Goal: Transaction & Acquisition: Purchase product/service

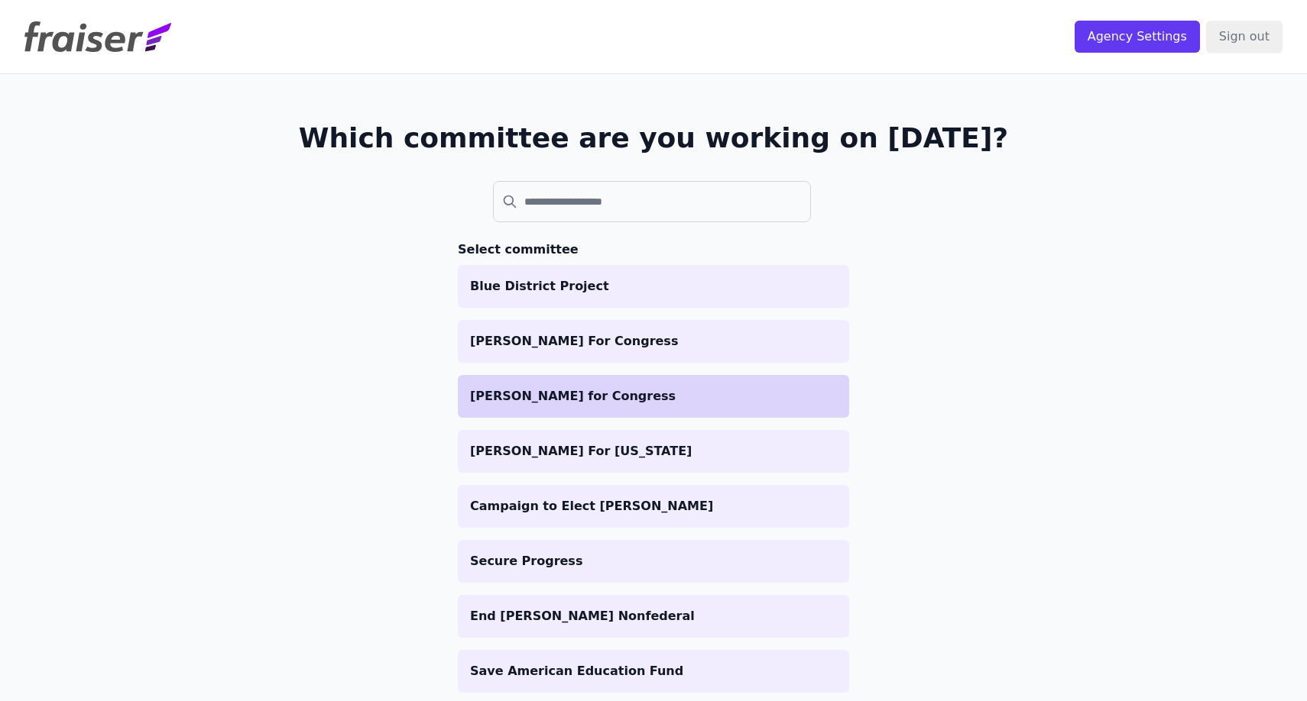
click at [687, 403] on p "[PERSON_NAME] for Congress" at bounding box center [653, 396] width 367 height 18
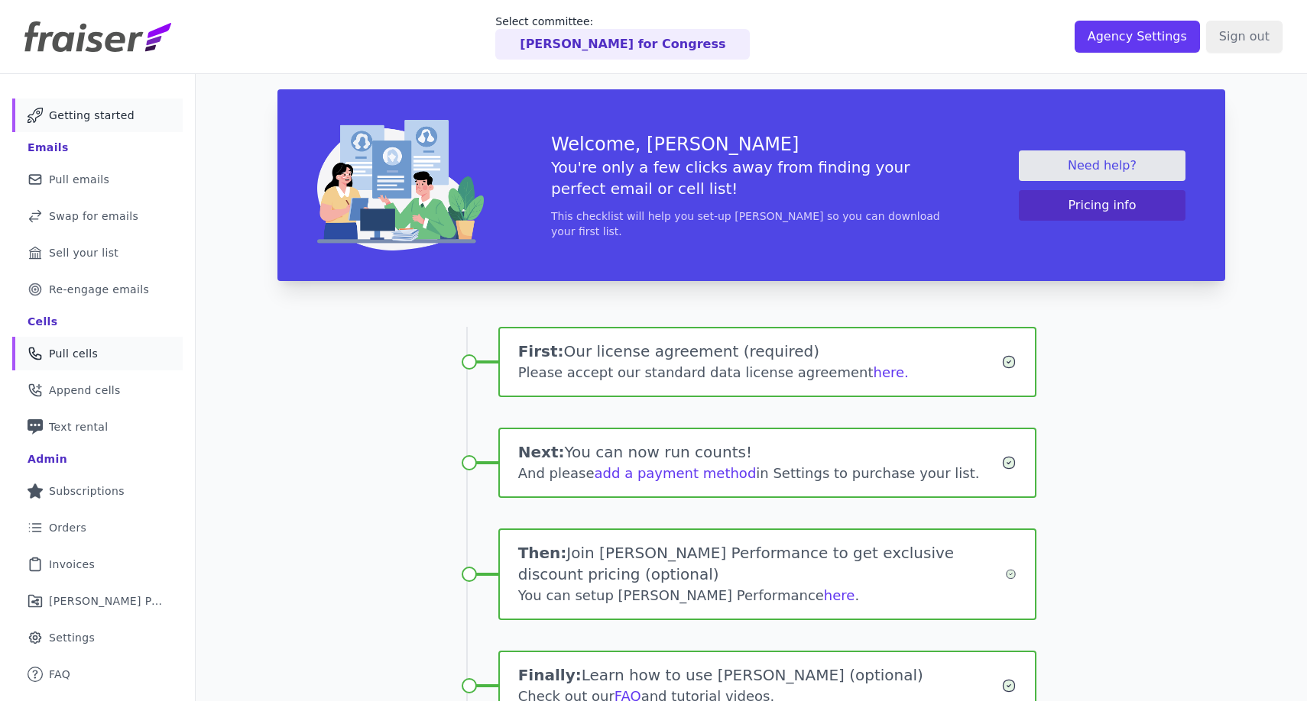
click at [107, 354] on link "Phone Icon Outline of a phone Pull cells" at bounding box center [97, 354] width 170 height 34
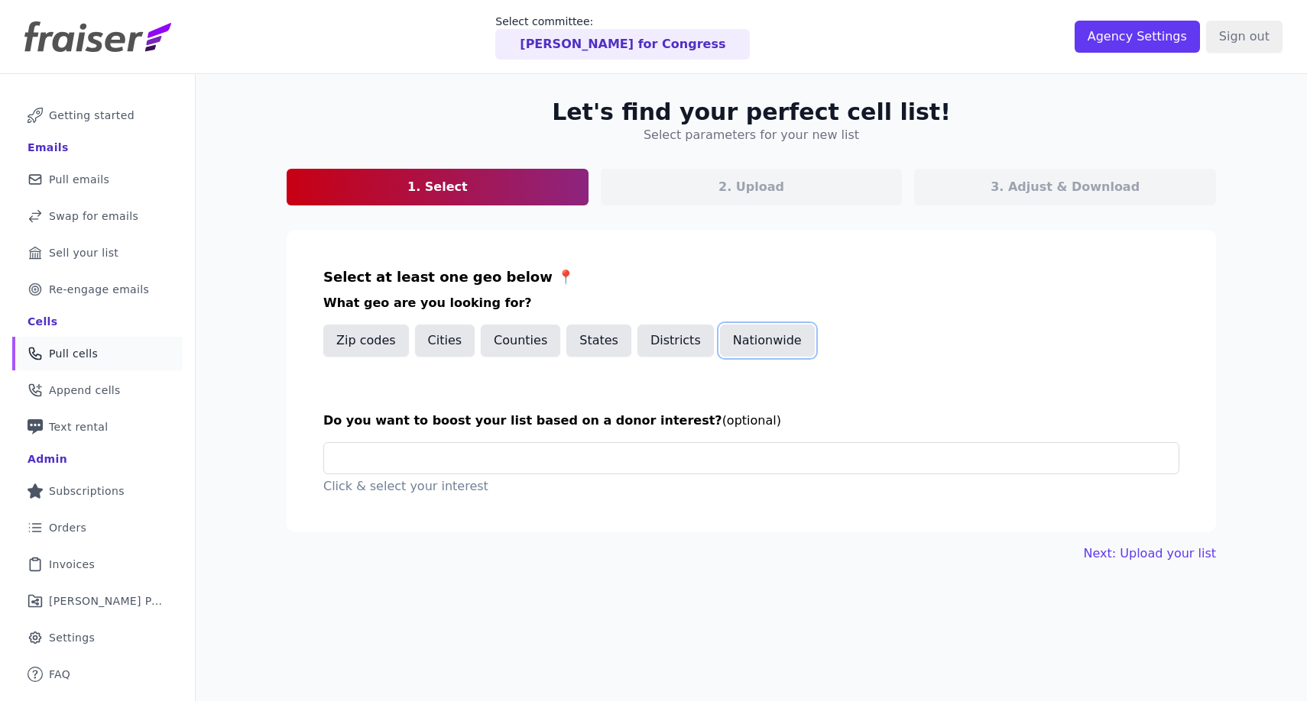
click at [763, 356] on button "Nationwide" at bounding box center [767, 341] width 95 height 32
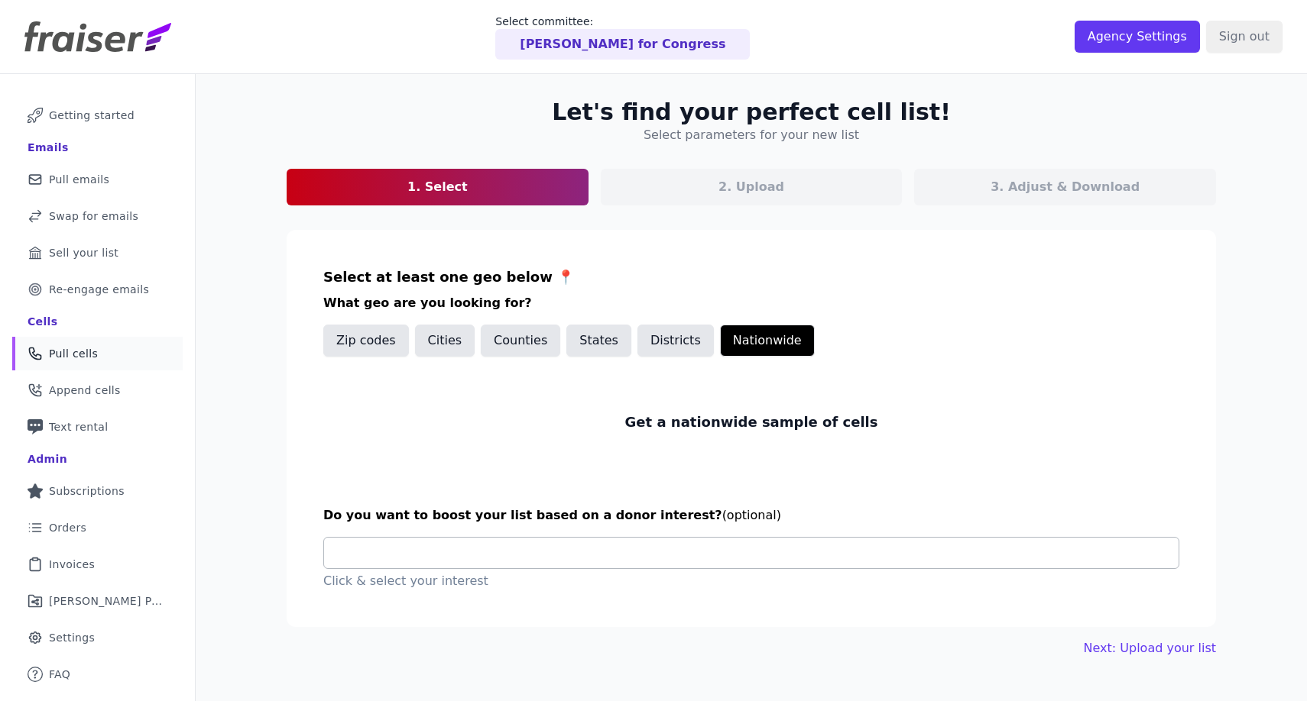
click at [559, 559] on input "text" at bounding box center [757, 553] width 842 height 31
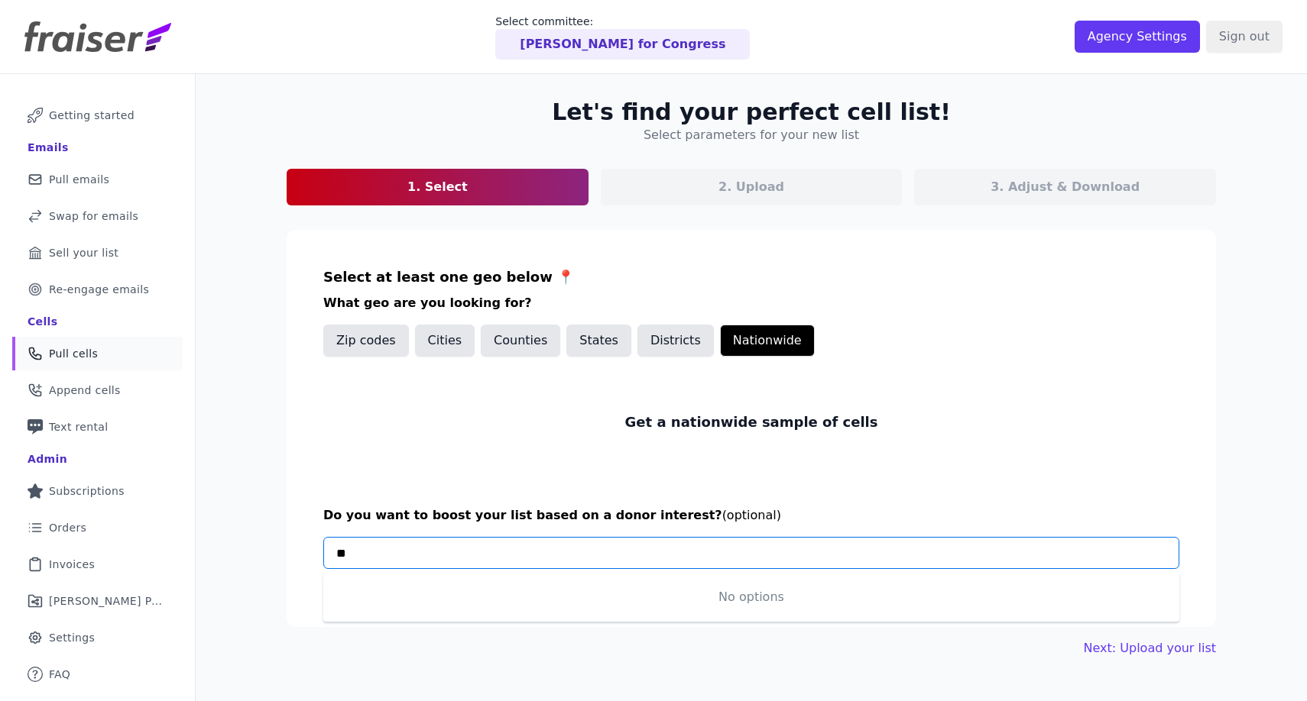
type input "*"
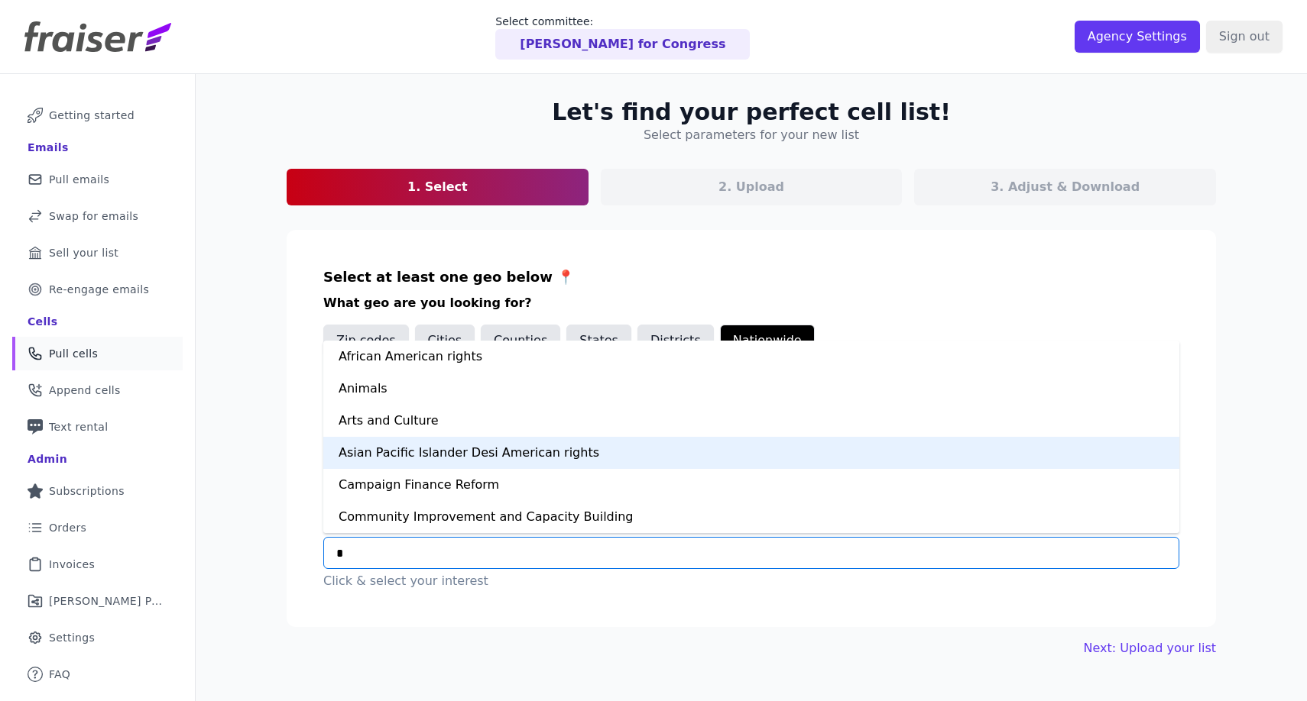
click at [536, 454] on div "Asian Pacific Islander Desi American rights" at bounding box center [751, 453] width 856 height 32
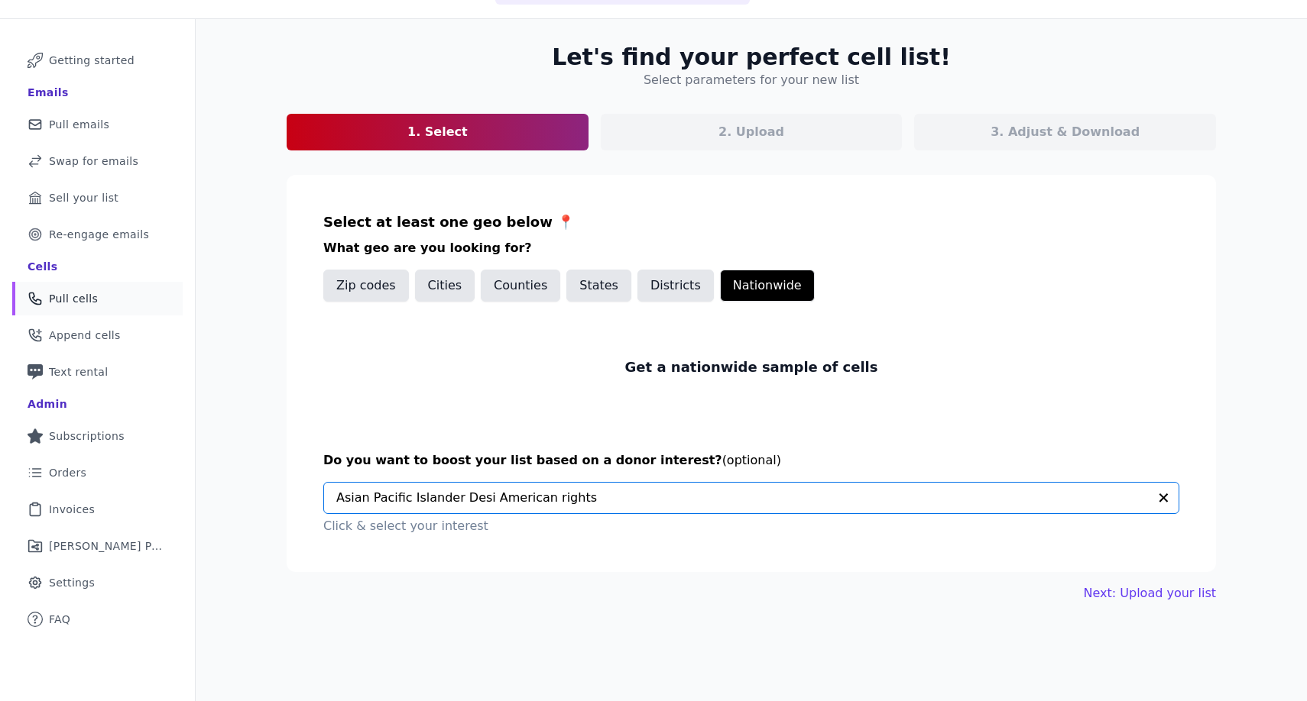
scroll to position [74, 0]
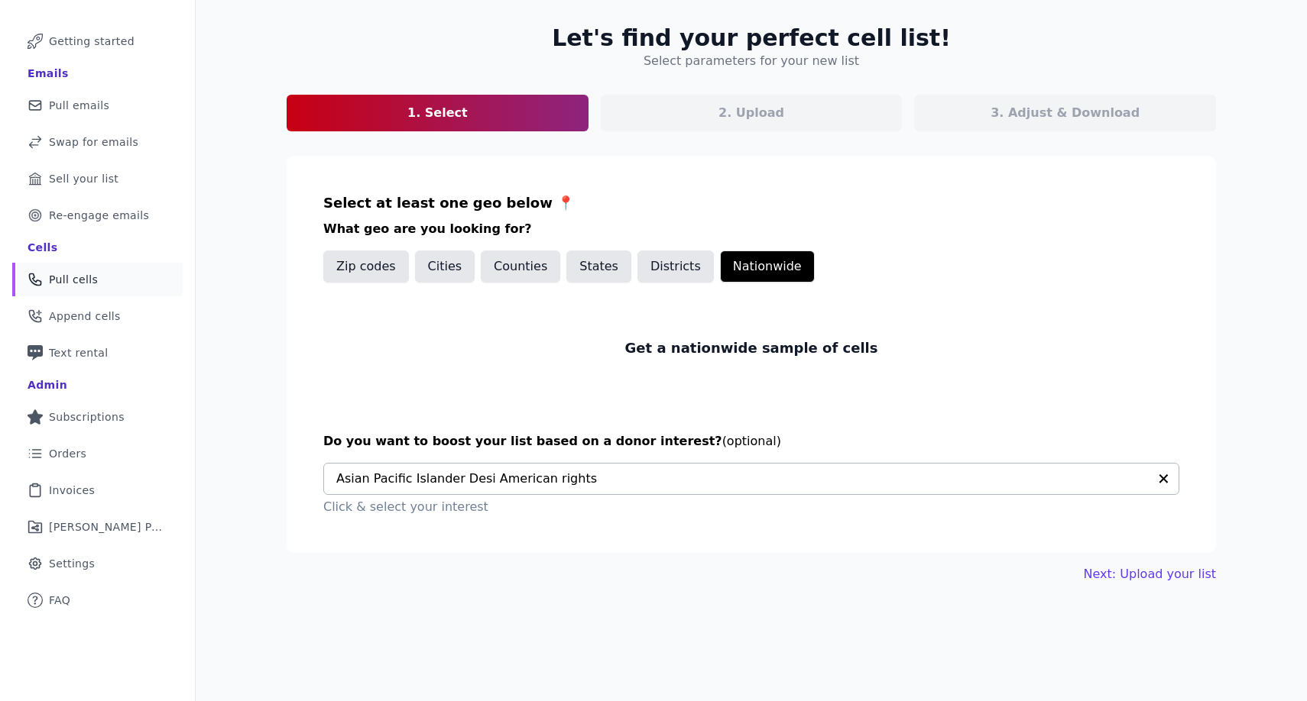
click at [838, 630] on div "Let's find your perfect cell list! Select parameters for your new list 1. Selec…" at bounding box center [751, 350] width 1111 height 701
click at [1171, 576] on link "Next: Upload your list" at bounding box center [1149, 574] width 132 height 18
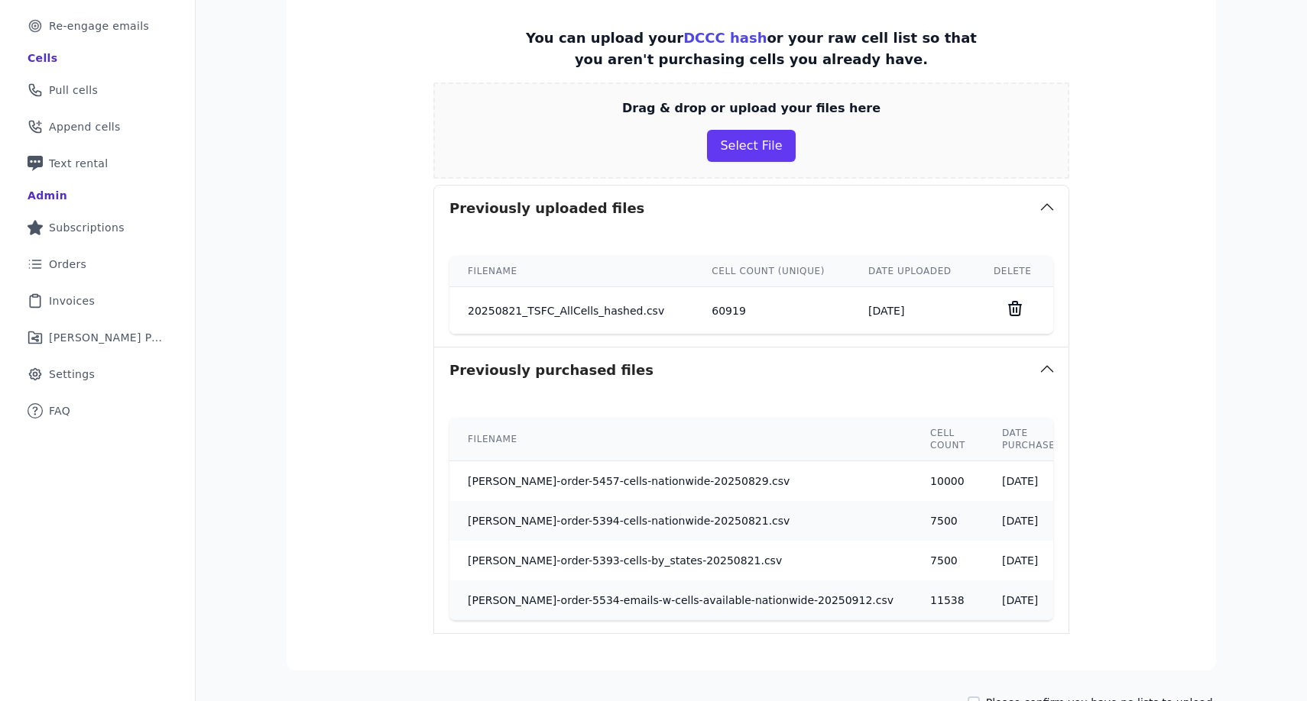
scroll to position [269, 0]
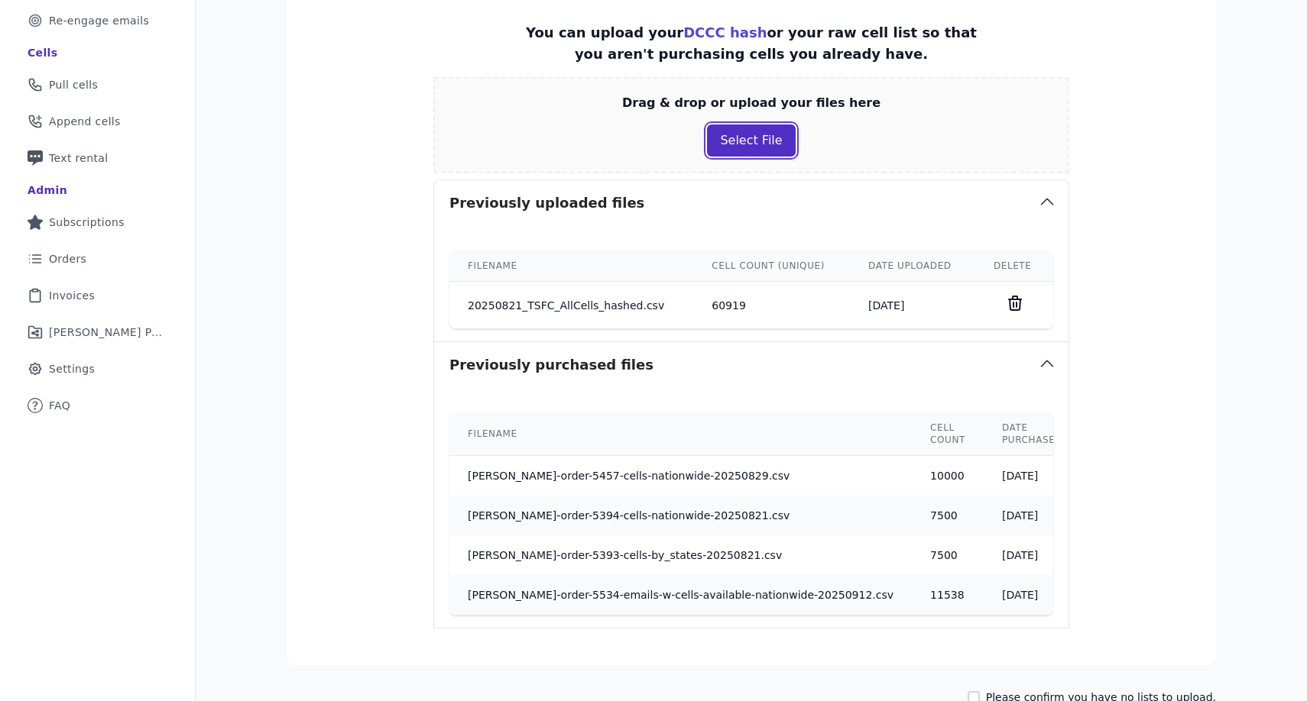
click at [788, 154] on button "Select File" at bounding box center [751, 141] width 88 height 32
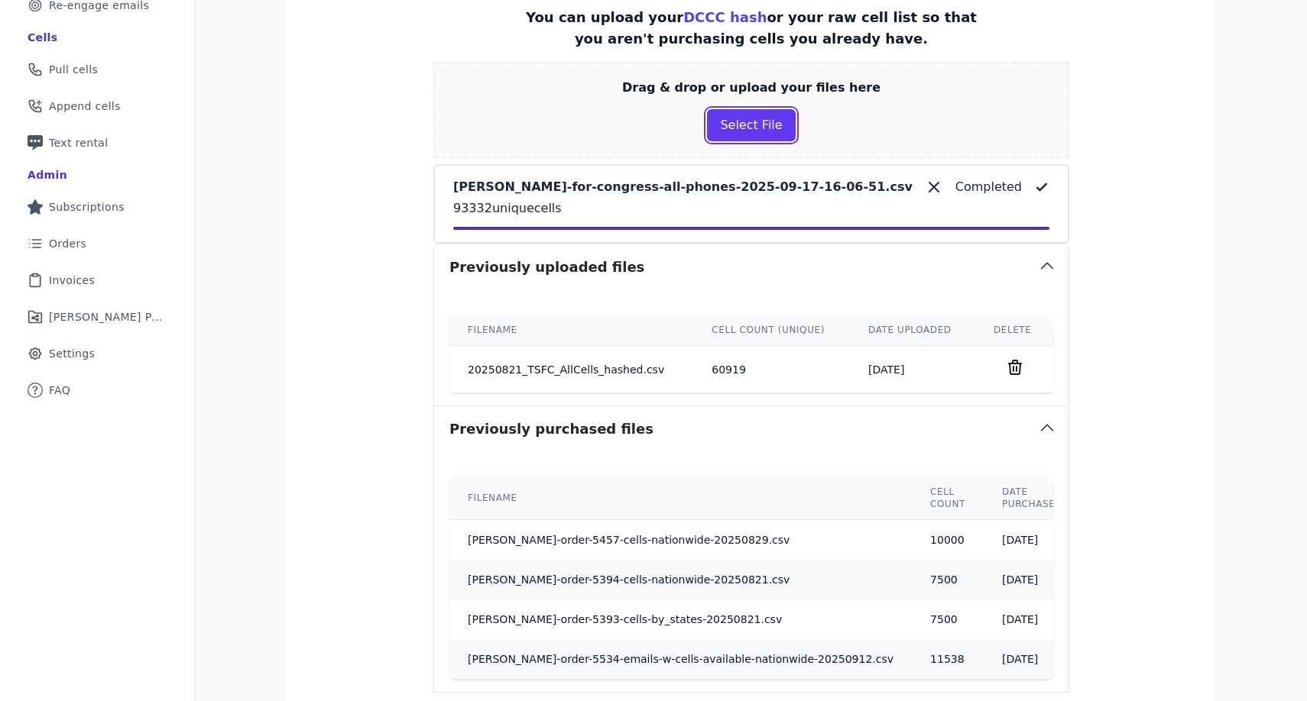
scroll to position [453, 0]
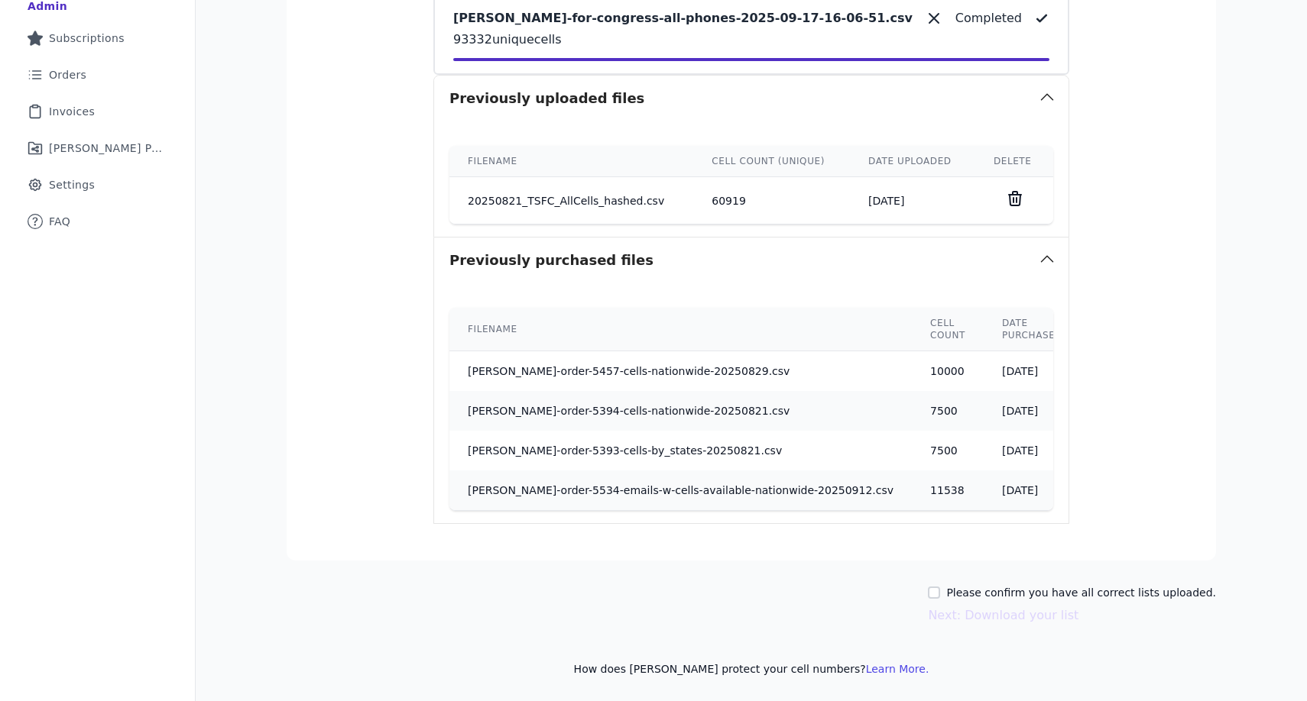
click at [1051, 588] on label "Please confirm you have all correct lists uploaded." at bounding box center [1081, 592] width 270 height 15
click at [940, 588] on input "Please confirm you have all correct lists uploaded." at bounding box center [934, 593] width 12 height 12
checkbox input "true"
click at [1032, 614] on button "Next: Download your list" at bounding box center [1003, 616] width 151 height 18
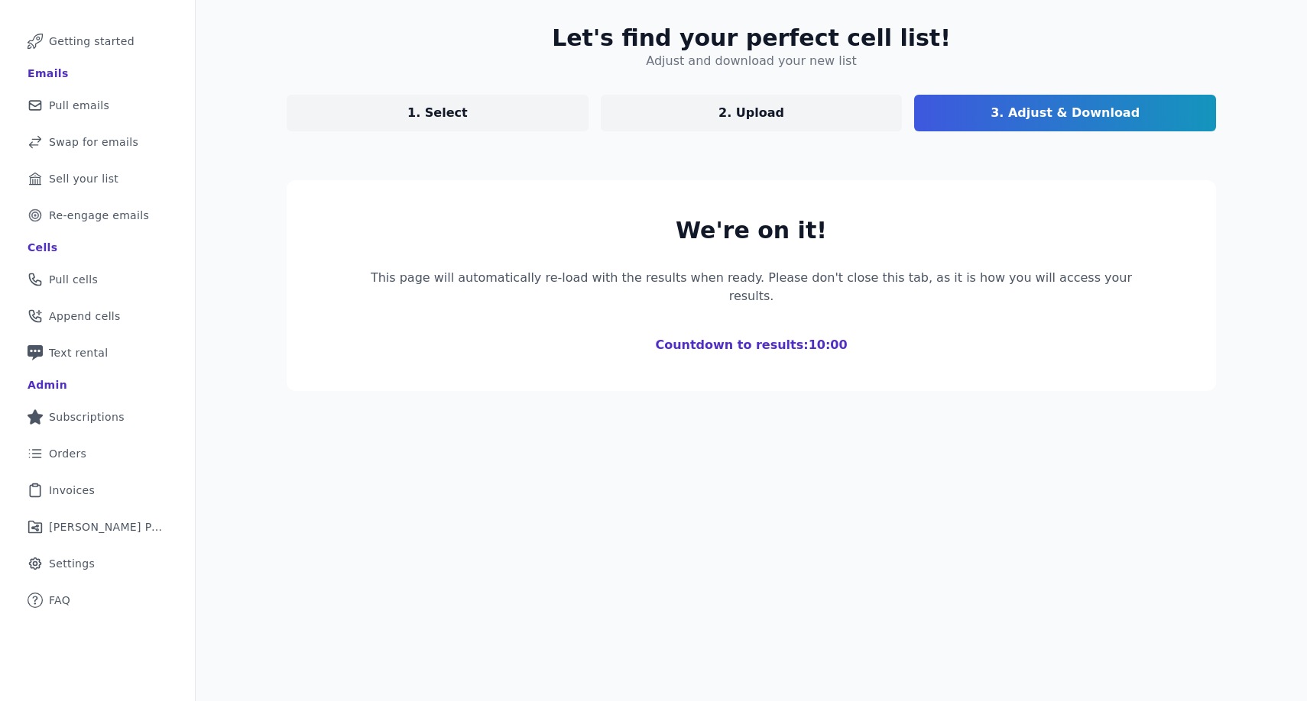
scroll to position [74, 0]
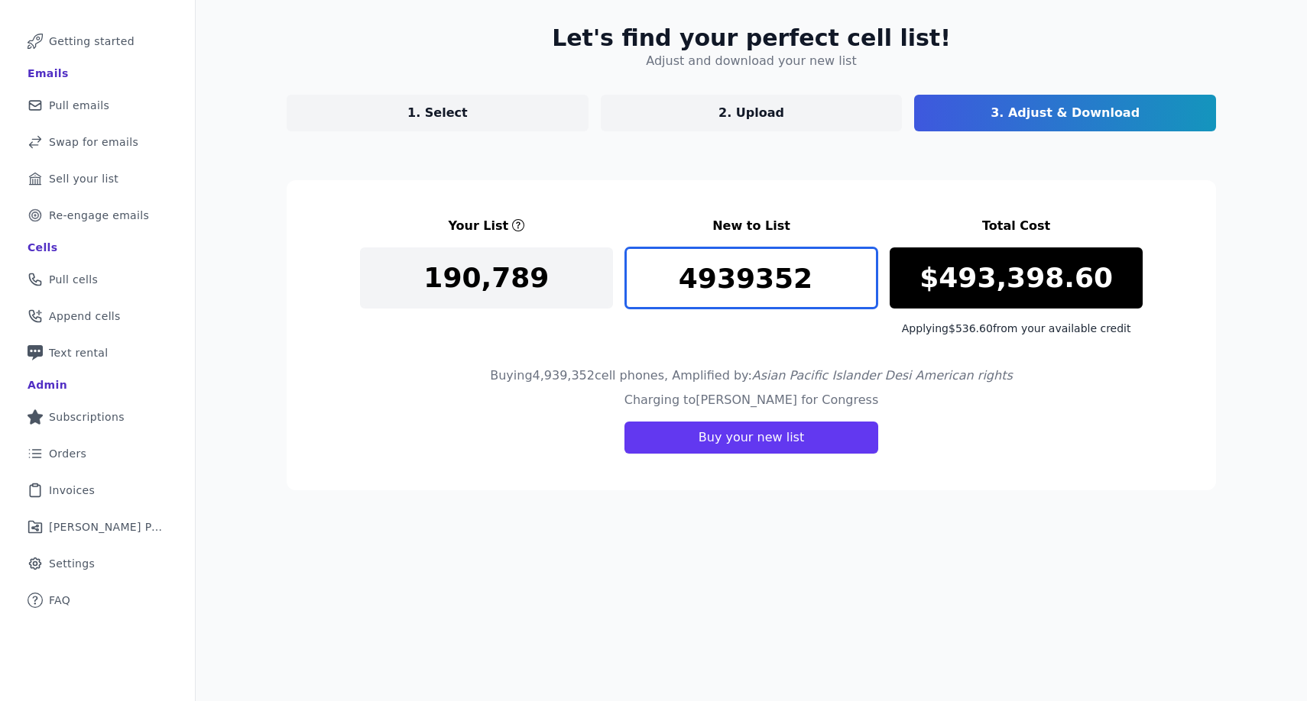
click at [748, 260] on input "4939352" at bounding box center [751, 278] width 253 height 61
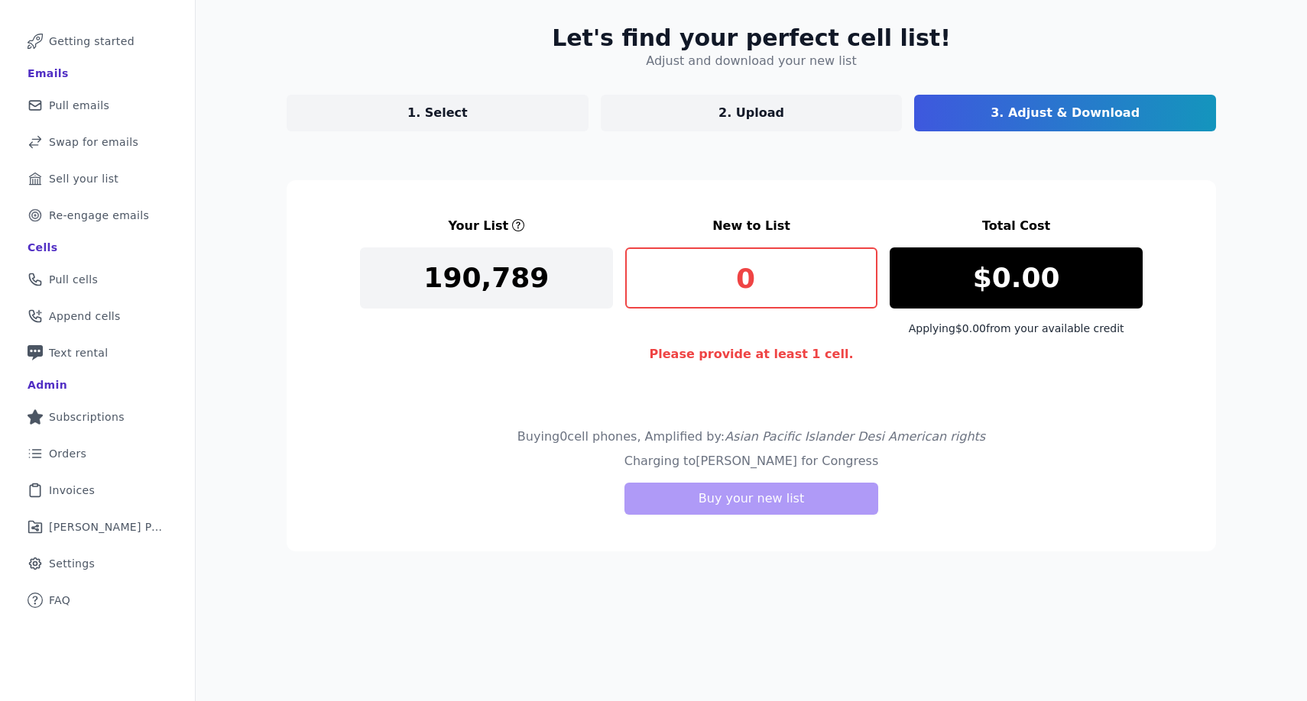
click at [1019, 536] on section "Your List New to List Total Cost 190,789 0 $0.00 Applying $0.00 from your avail…" at bounding box center [751, 365] width 929 height 371
click at [759, 274] on input "0" at bounding box center [751, 278] width 253 height 61
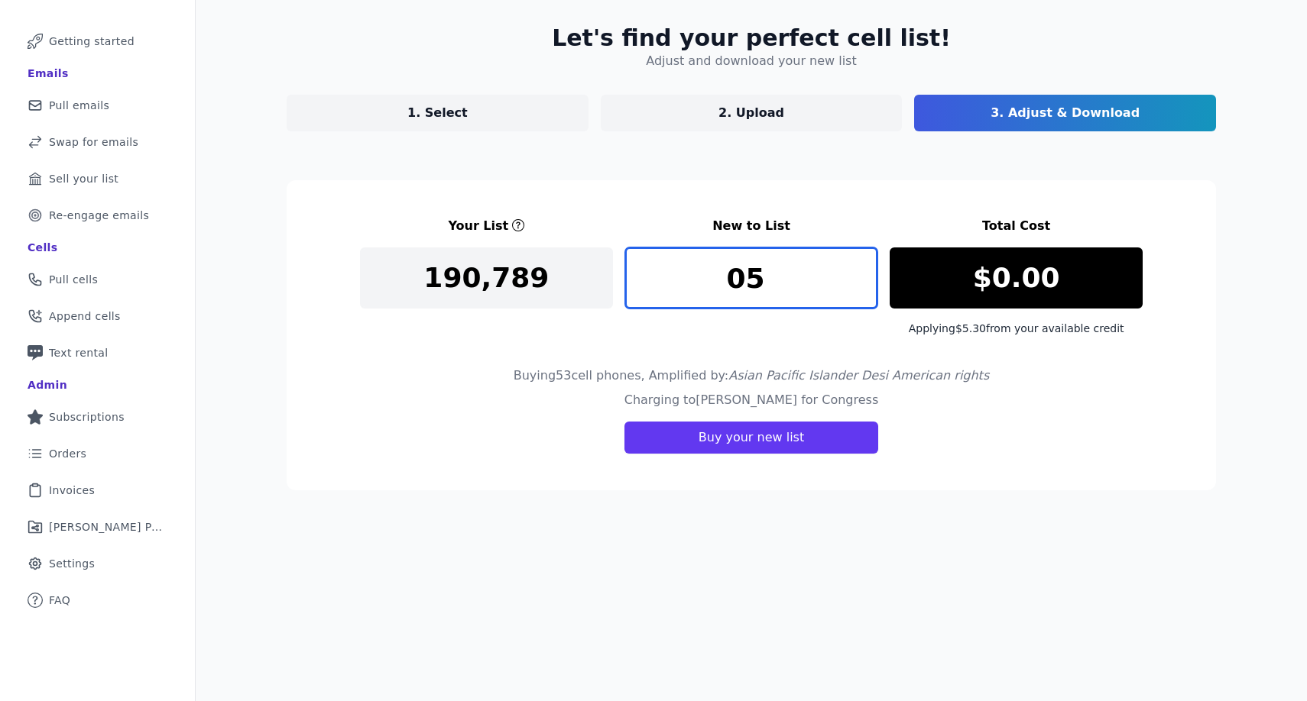
type input "0"
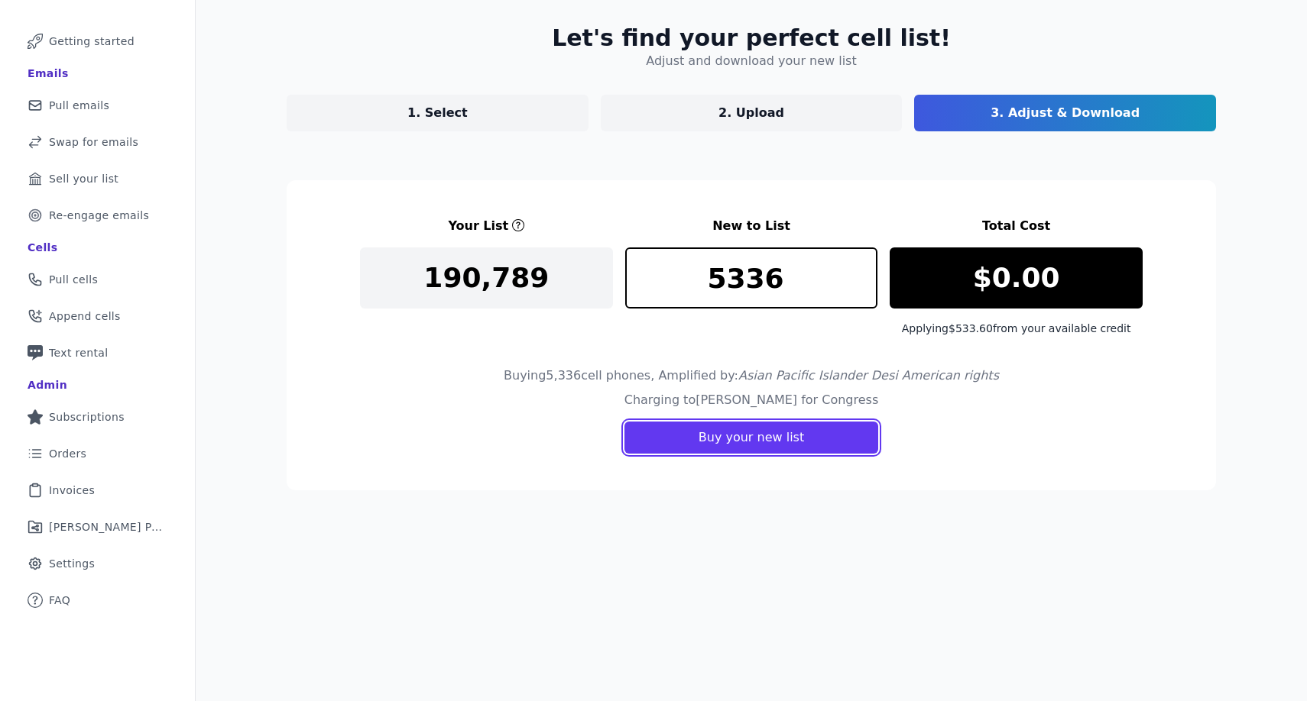
drag, startPoint x: 769, startPoint y: 446, endPoint x: 708, endPoint y: 570, distance: 138.0
click at [712, 568] on div "Let's find your perfect cell list! Adjust and download your new list 1. Select …" at bounding box center [751, 350] width 1111 height 701
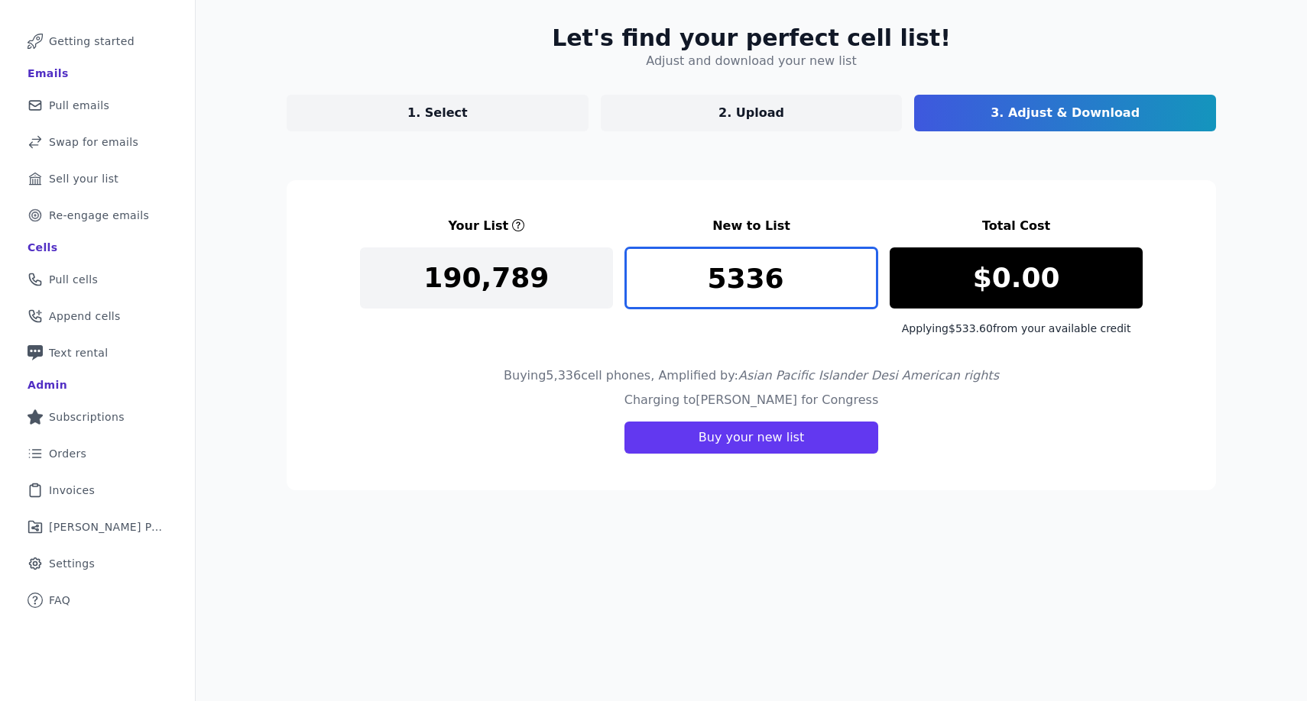
click at [807, 290] on input "5336" at bounding box center [751, 278] width 253 height 61
type input "5"
type input "6"
type input "5366"
click at [810, 502] on div "Let's find your perfect cell list! Adjust and download your new list 1. Select …" at bounding box center [751, 257] width 978 height 515
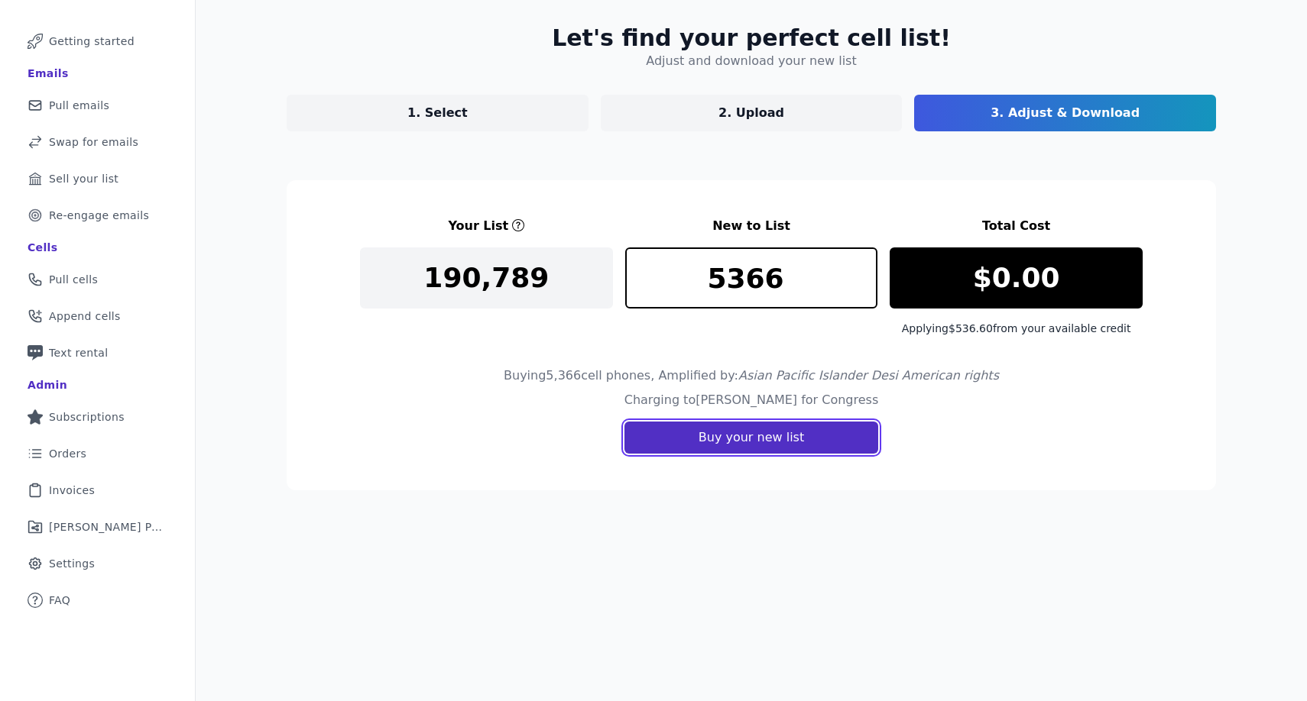
click at [789, 442] on button "Buy your new list" at bounding box center [751, 438] width 254 height 32
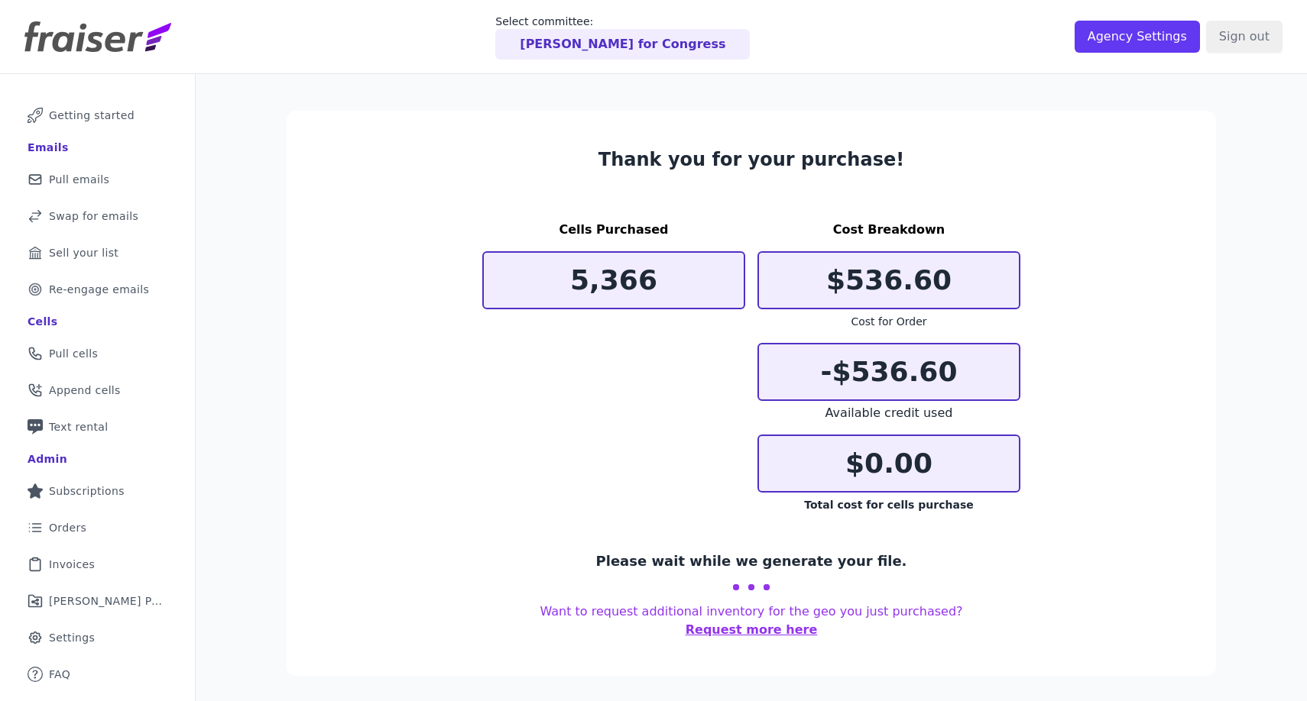
scroll to position [74, 0]
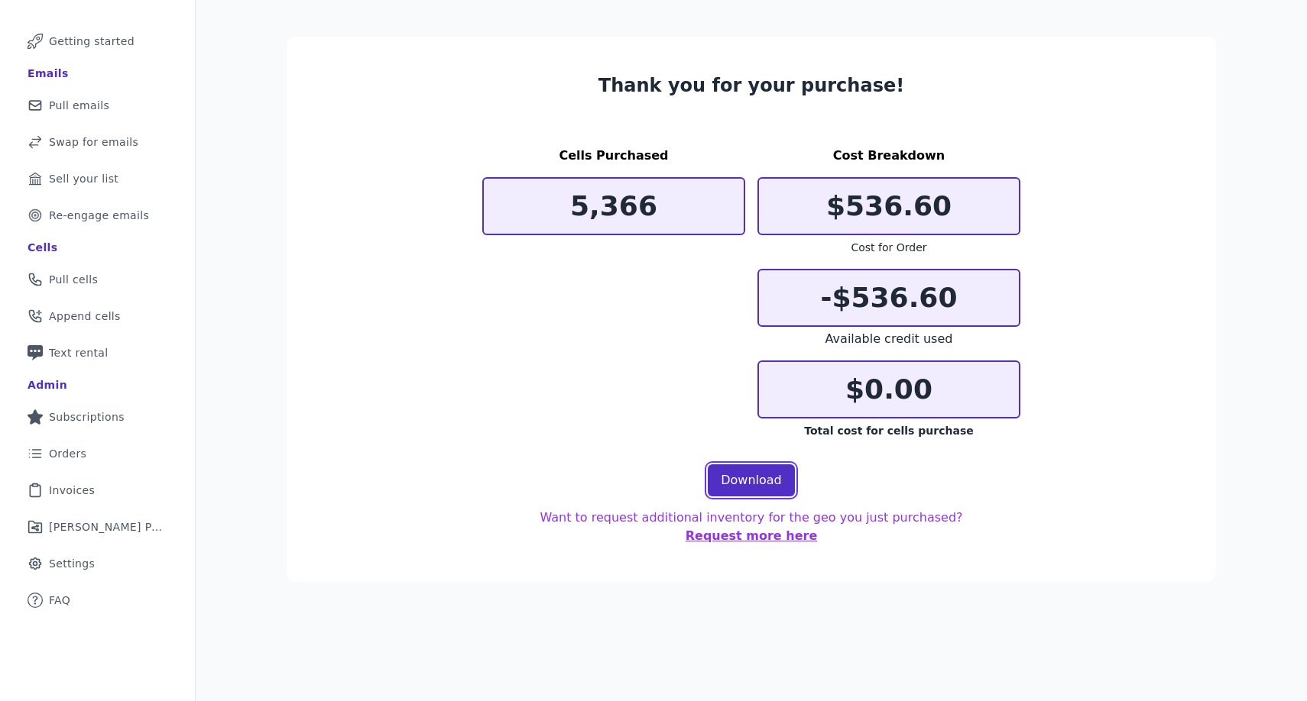
click at [749, 474] on link "Download" at bounding box center [751, 481] width 87 height 32
